Goal: Task Accomplishment & Management: Use online tool/utility

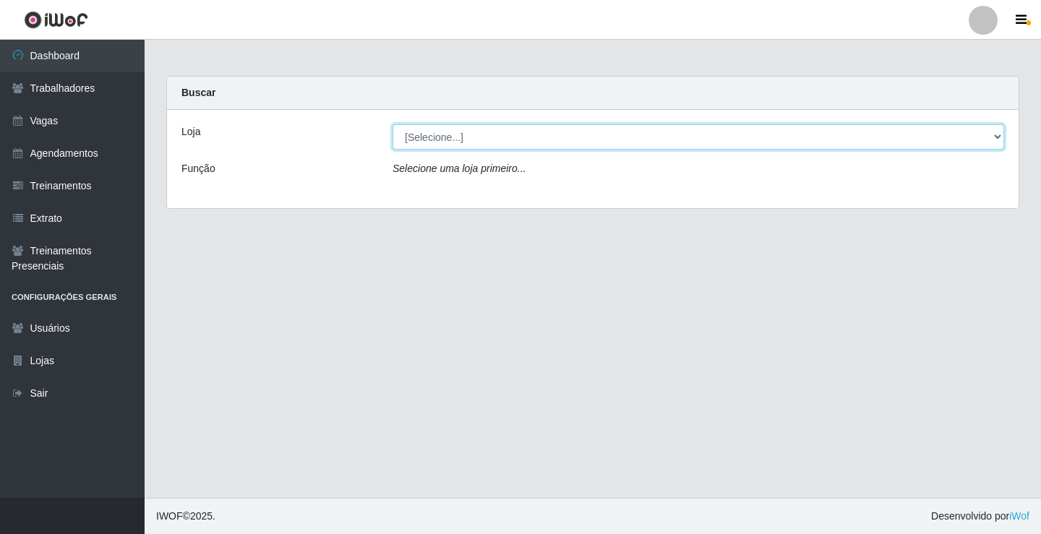
click at [414, 138] on select "[Selecione...] Sapore D'italia" at bounding box center [699, 136] width 612 height 25
select select "266"
click at [393, 124] on select "[Selecione...] Sapore D'italia" at bounding box center [699, 136] width 612 height 25
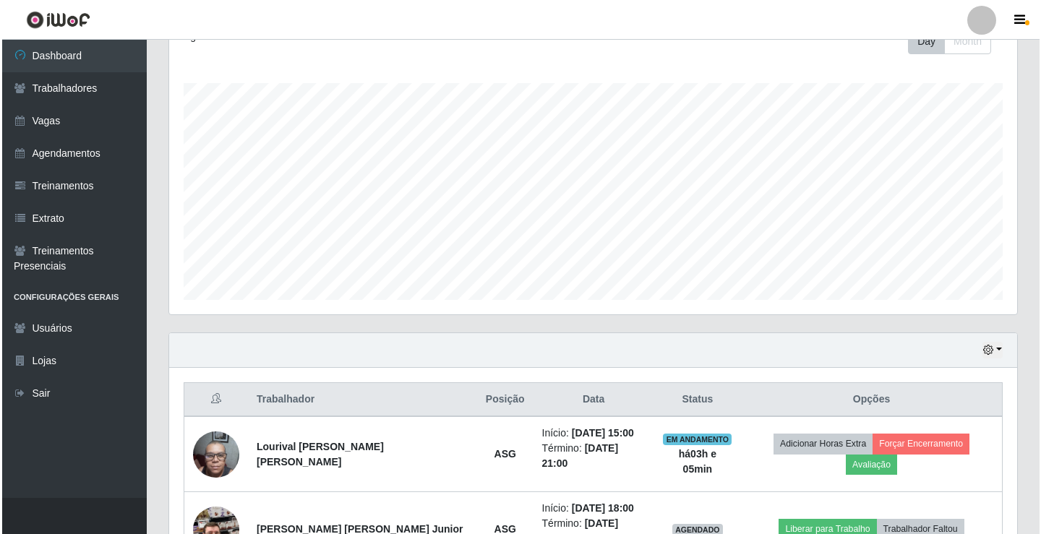
scroll to position [362, 0]
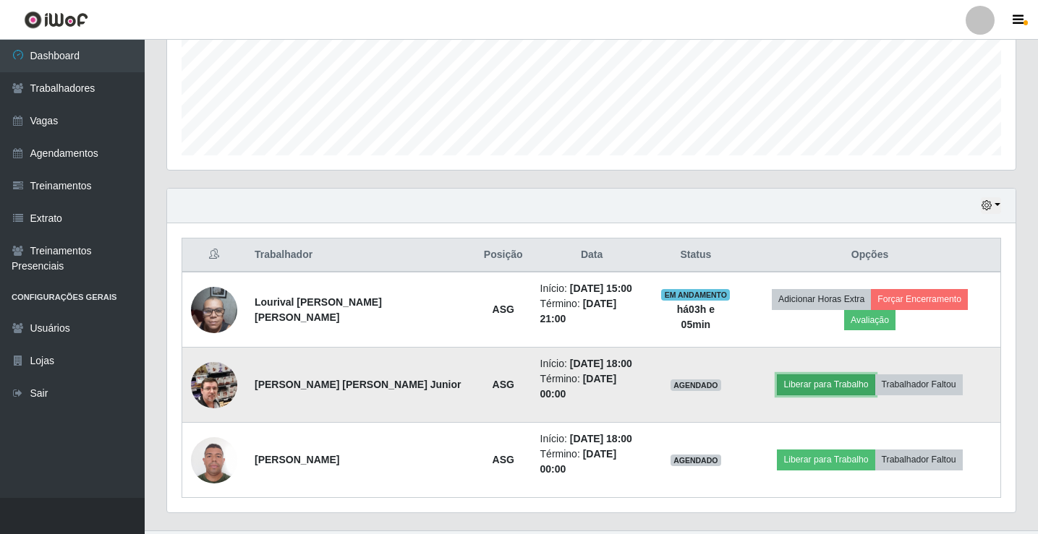
click at [802, 375] on button "Liberar para Trabalho" at bounding box center [826, 385] width 98 height 20
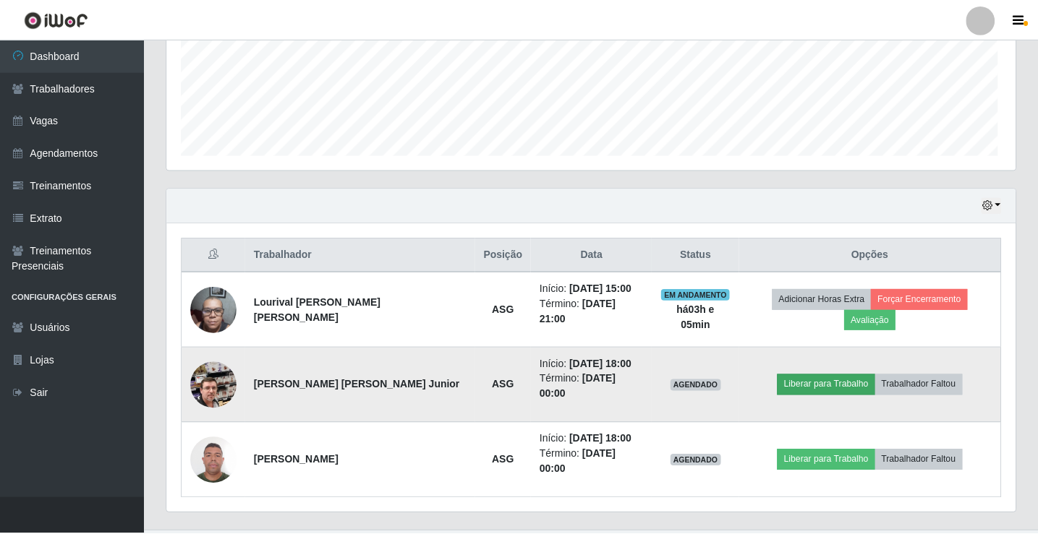
scroll to position [300, 841]
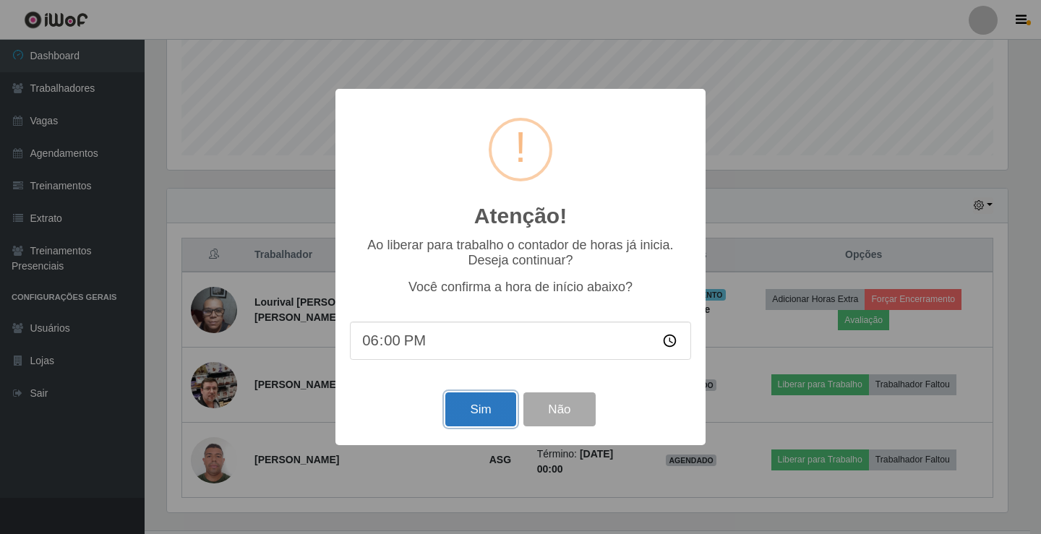
click at [503, 414] on button "Sim" at bounding box center [480, 410] width 70 height 34
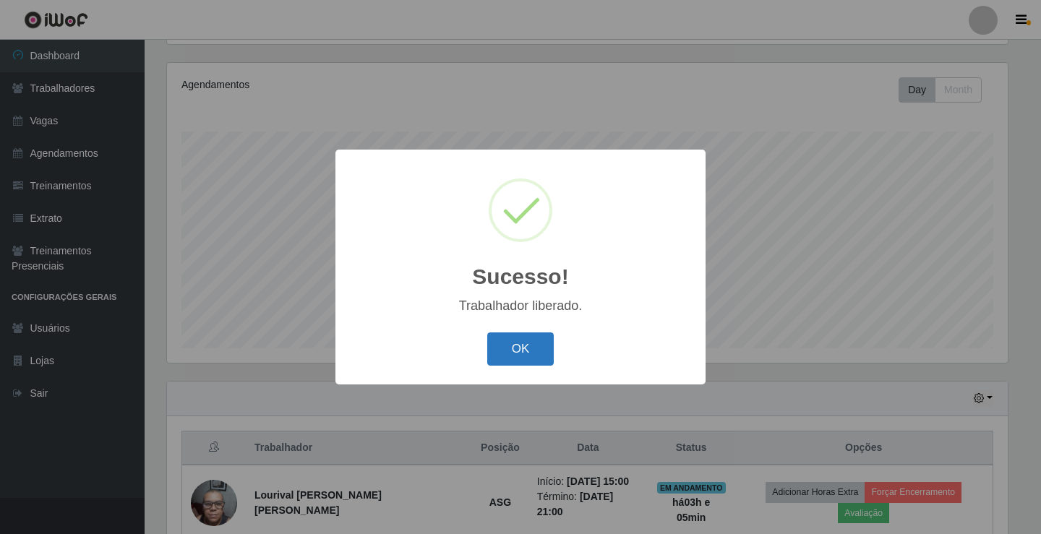
click at [529, 341] on button "OK" at bounding box center [520, 350] width 67 height 34
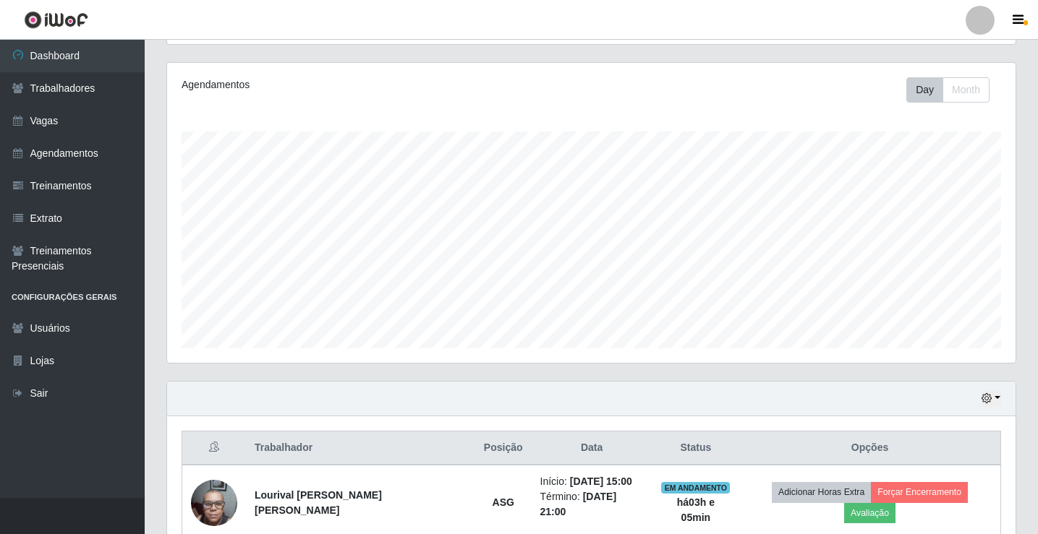
scroll to position [362, 0]
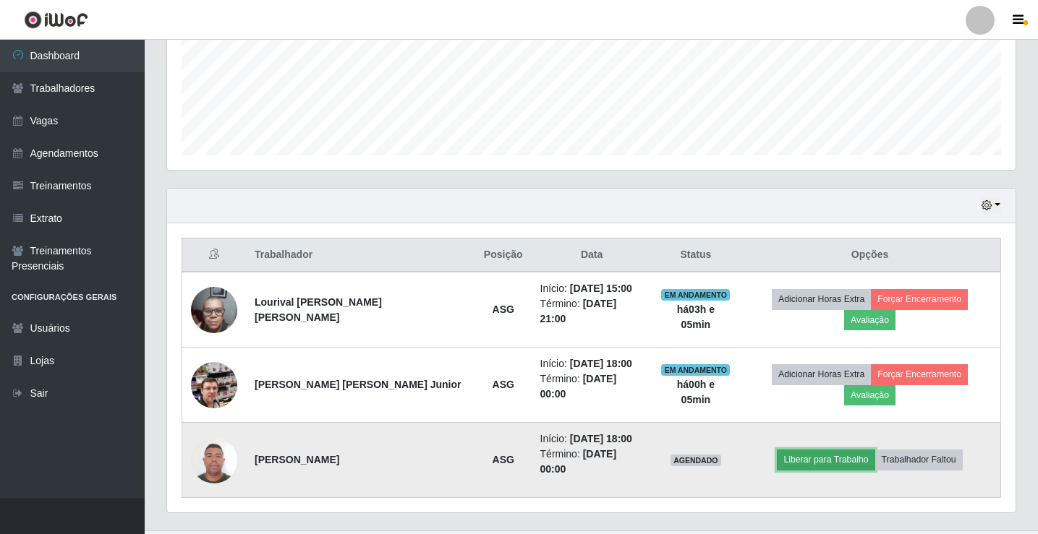
click at [833, 450] on button "Liberar para Trabalho" at bounding box center [826, 460] width 98 height 20
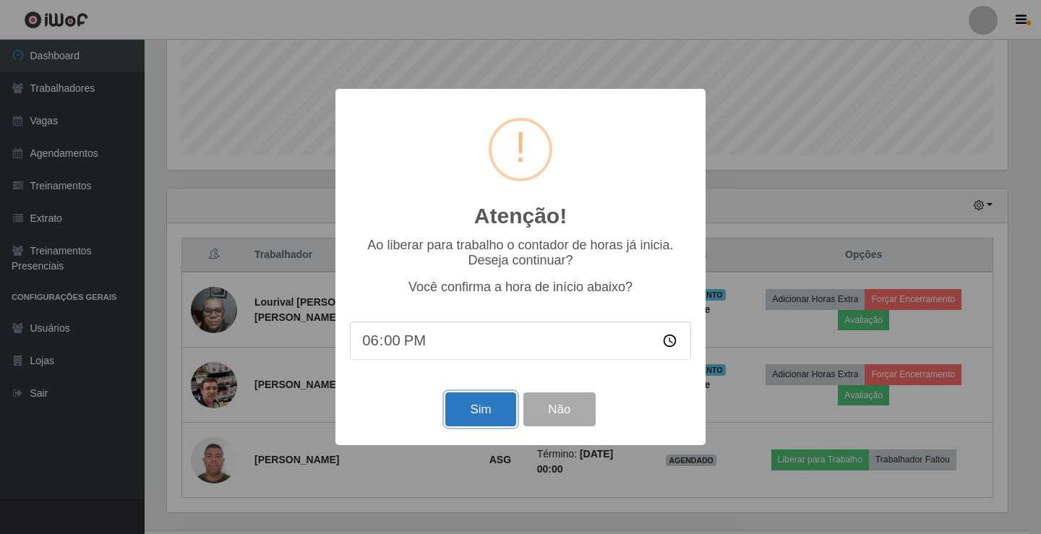
click at [492, 409] on button "Sim" at bounding box center [480, 410] width 70 height 34
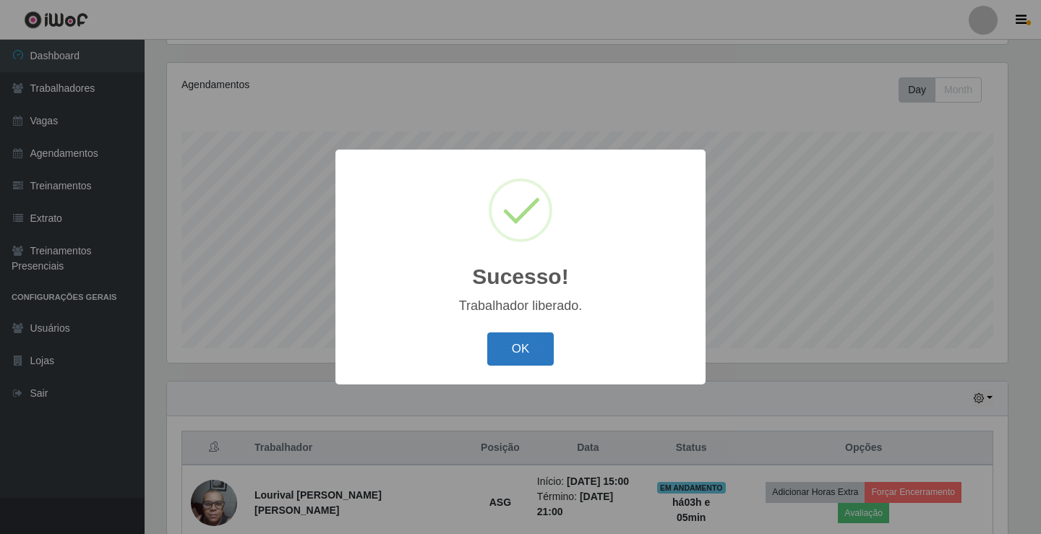
click at [497, 350] on button "OK" at bounding box center [520, 350] width 67 height 34
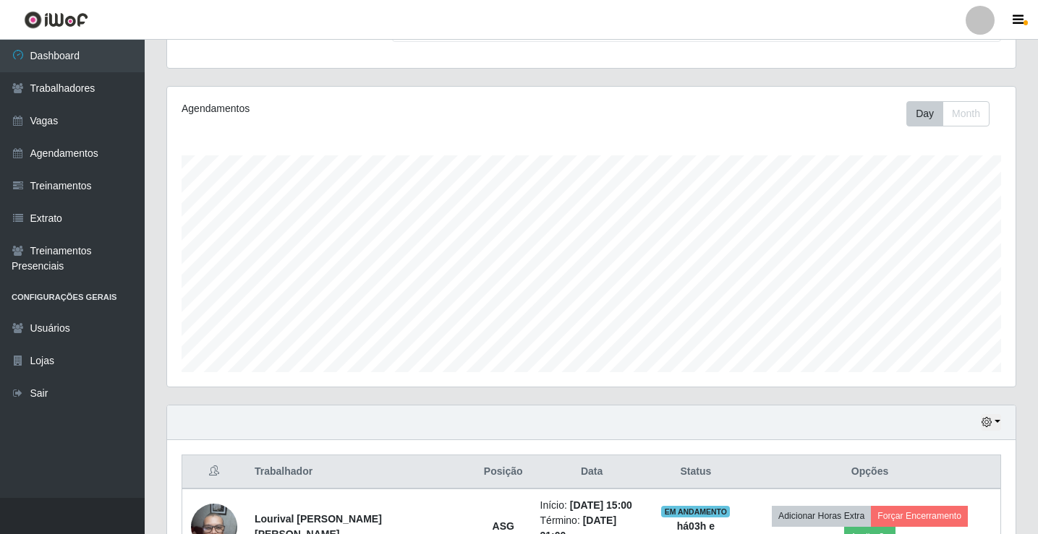
scroll to position [0, 0]
